Goal: Information Seeking & Learning: Compare options

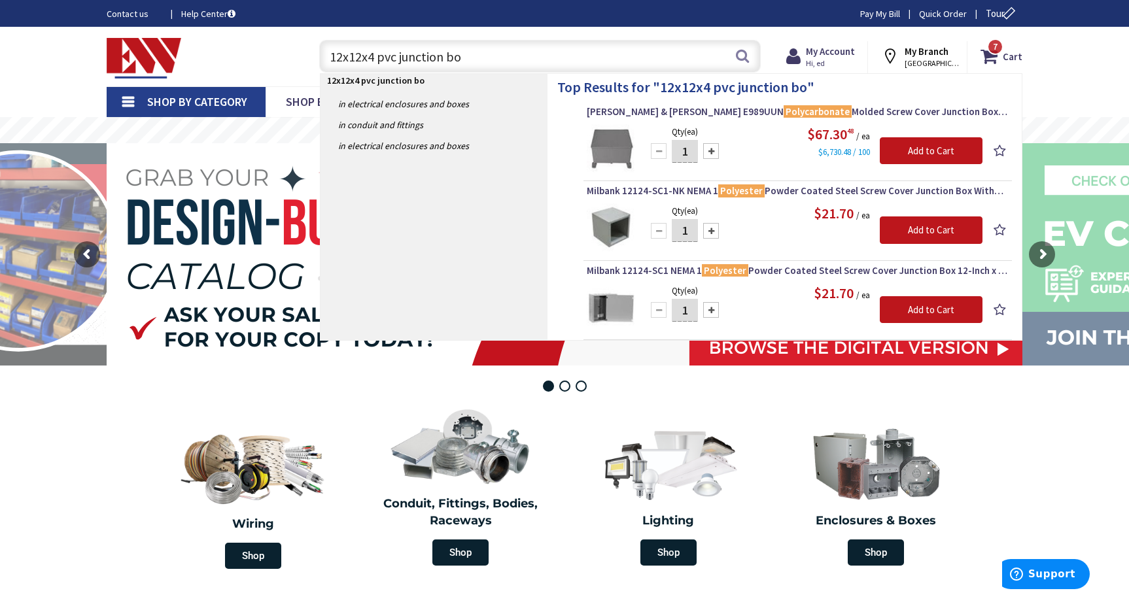
type input "12x12x4 pvc junction box"
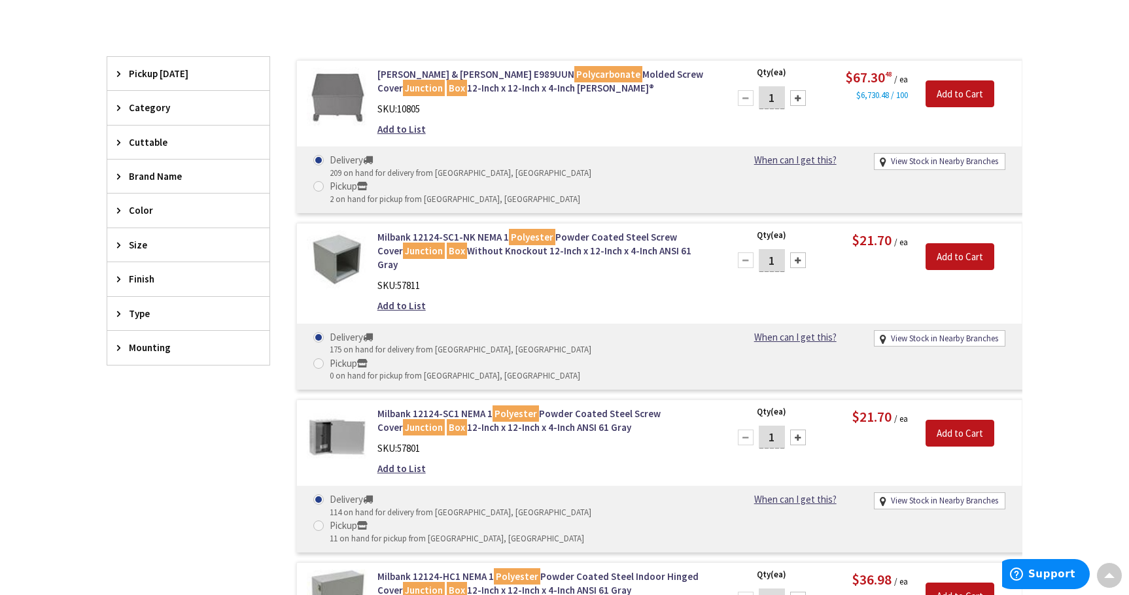
scroll to position [327, 0]
click at [464, 406] on link "Milbank 12124-SC1 NEMA 1 Polyester Powder Coated Steel Screw Cover Junction Box…" at bounding box center [543, 420] width 333 height 28
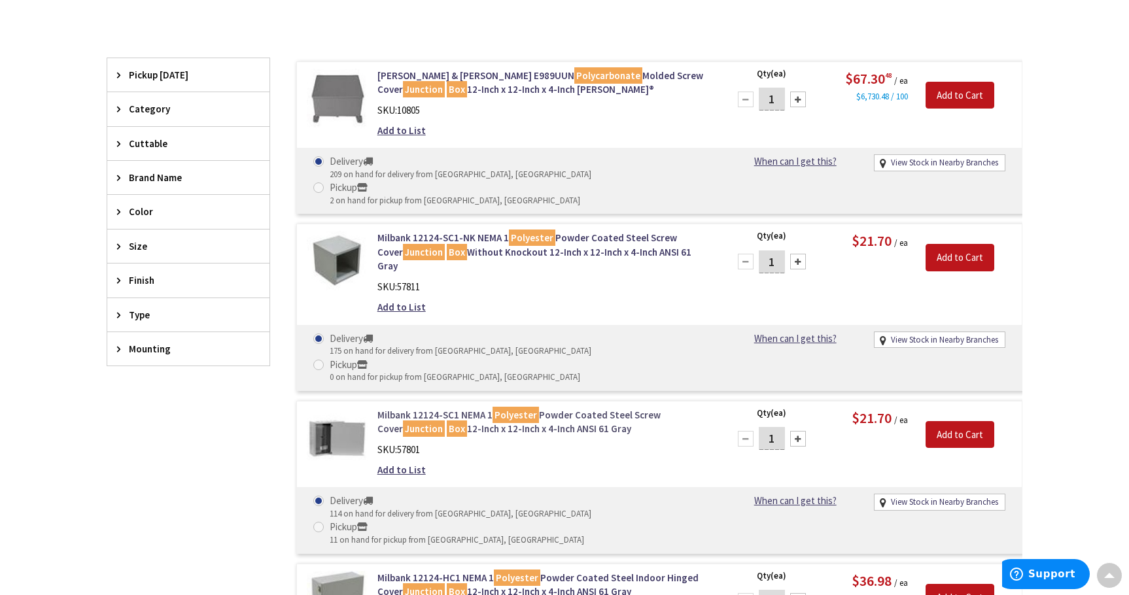
scroll to position [329, 0]
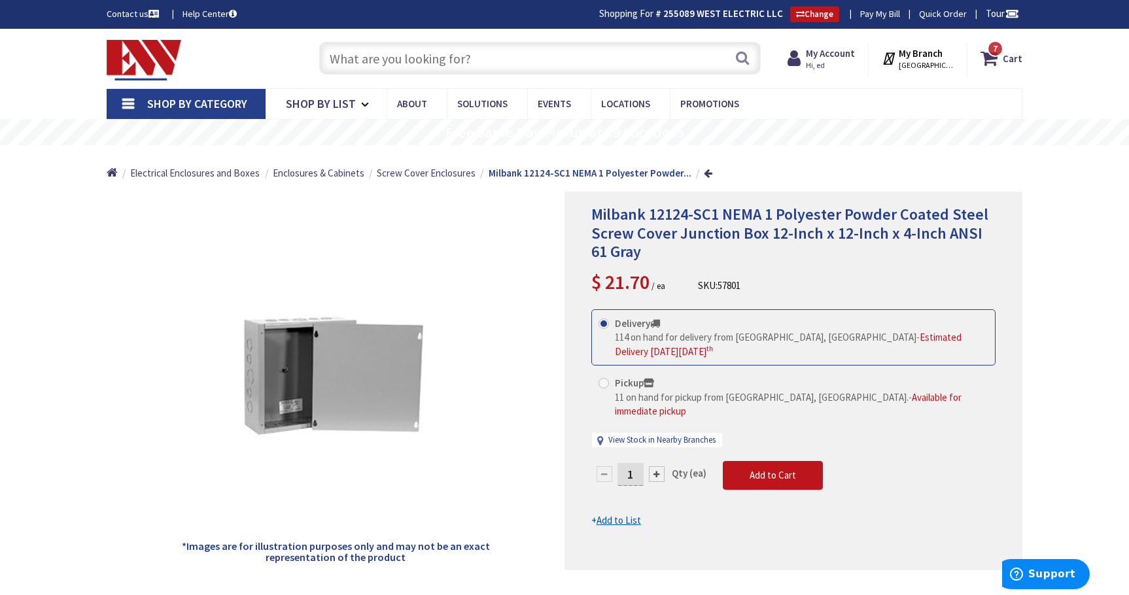
click at [483, 63] on input "text" at bounding box center [539, 58] width 441 height 33
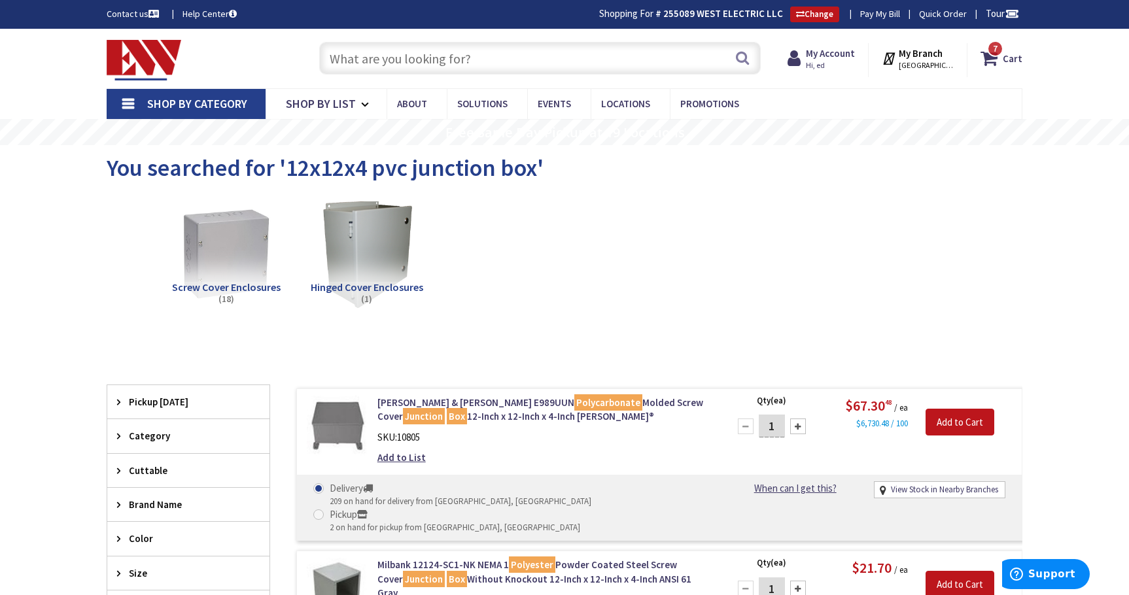
click at [422, 67] on input "text" at bounding box center [539, 58] width 441 height 33
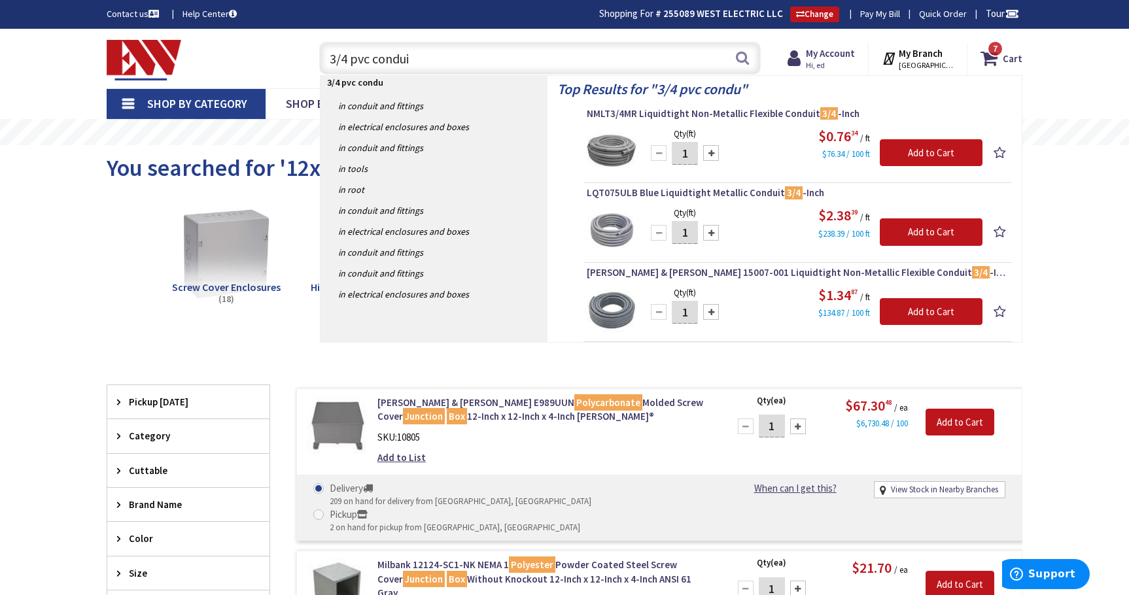
type input "3/4 pvc conduit"
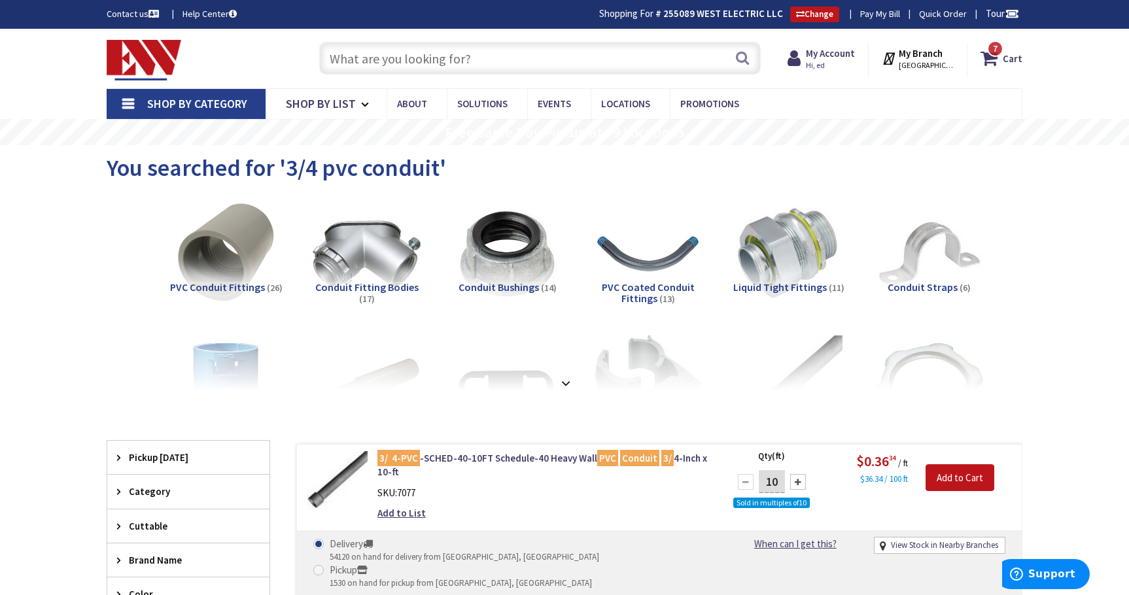
click at [378, 63] on input "text" at bounding box center [539, 58] width 441 height 33
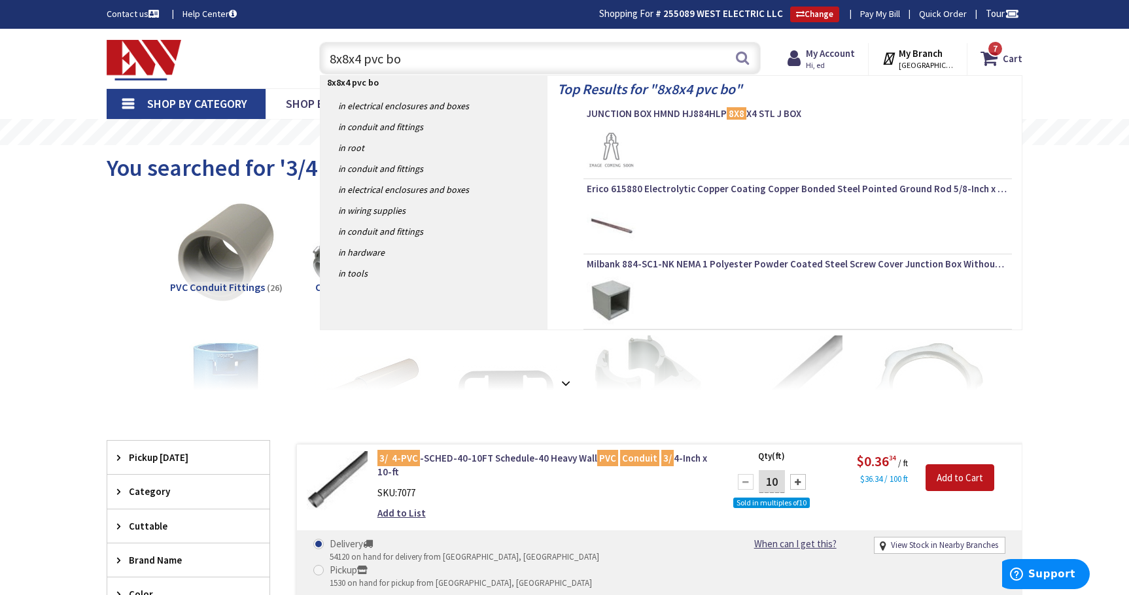
type input "8x8x4 pvc box"
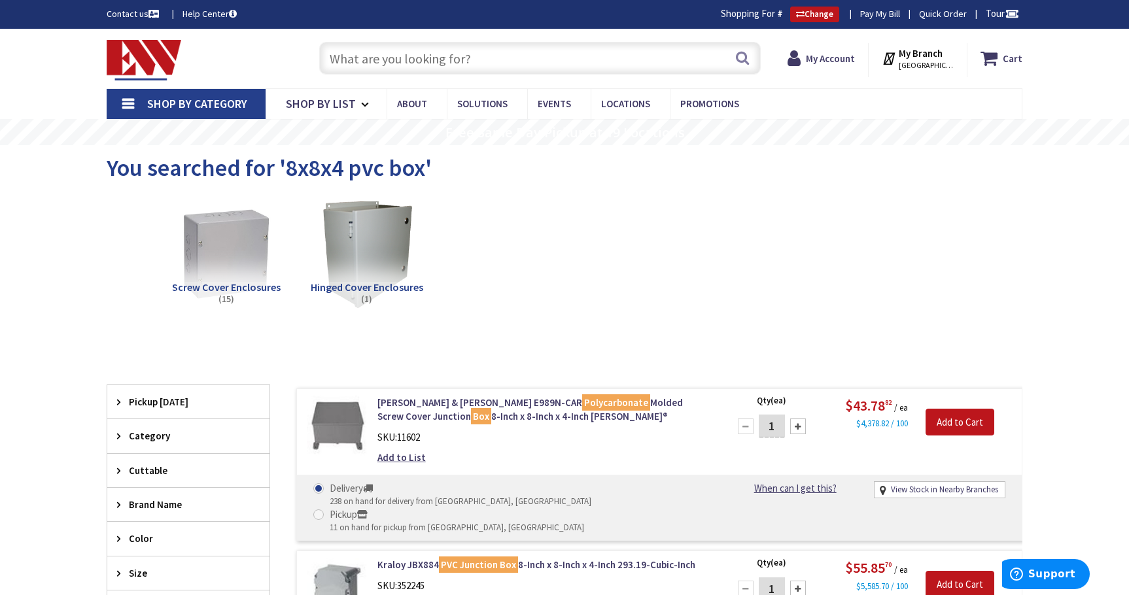
click at [406, 65] on input "text" at bounding box center [539, 58] width 441 height 33
type input "10x10x4 pvc box"
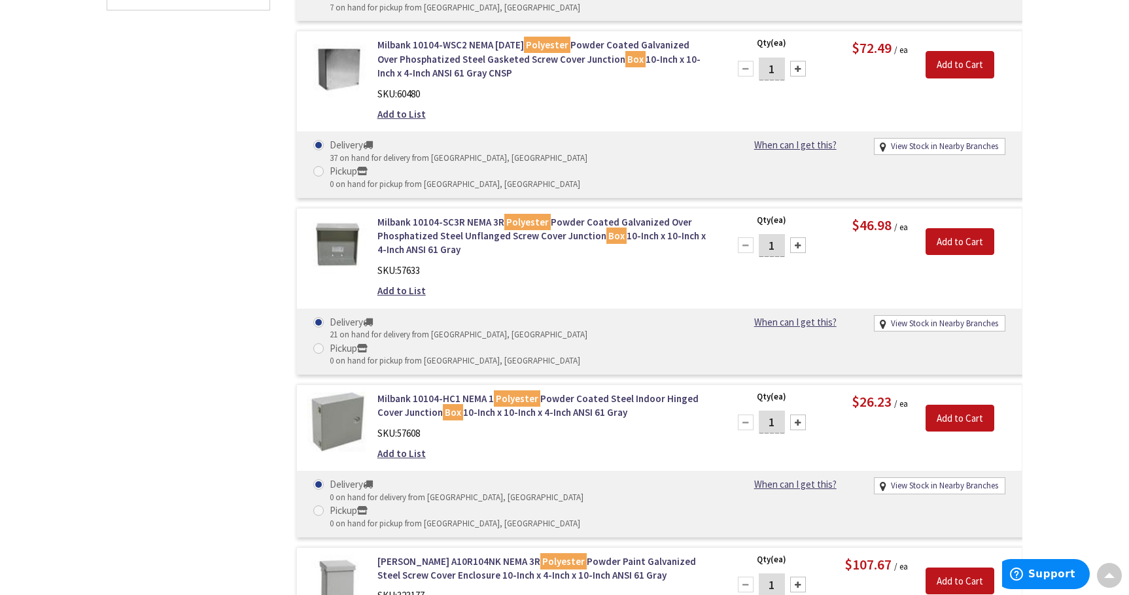
scroll to position [327, 0]
